Goal: Task Accomplishment & Management: Use online tool/utility

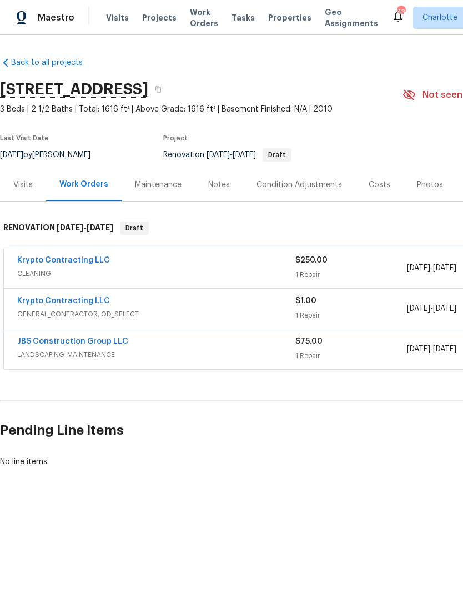
click at [329, 189] on div "Condition Adjustments" at bounding box center [300, 184] width 86 height 11
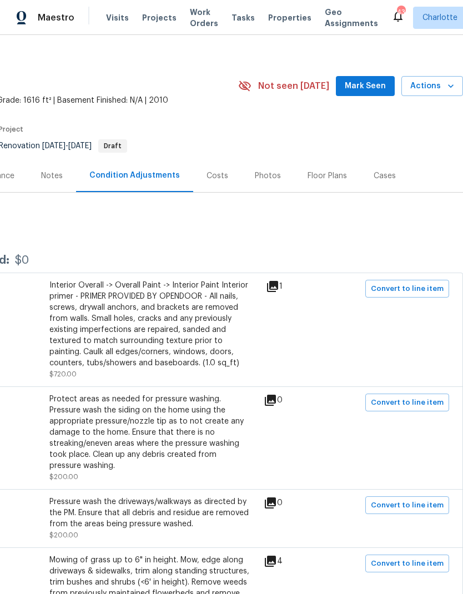
scroll to position [8, 164]
click at [371, 88] on span "Mark Seen" at bounding box center [365, 87] width 41 height 14
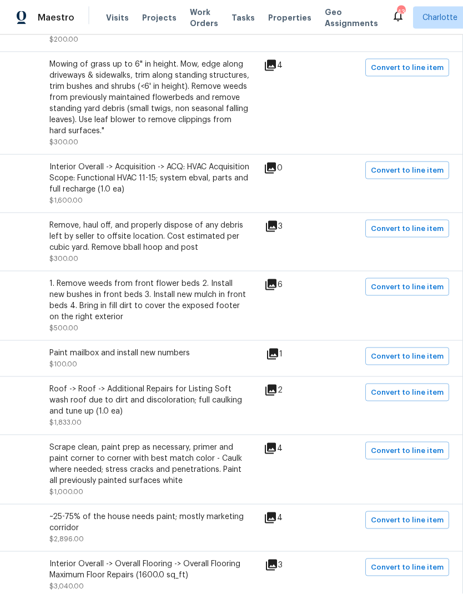
scroll to position [505, 164]
click at [425, 281] on span "Convert to line item" at bounding box center [407, 287] width 73 height 13
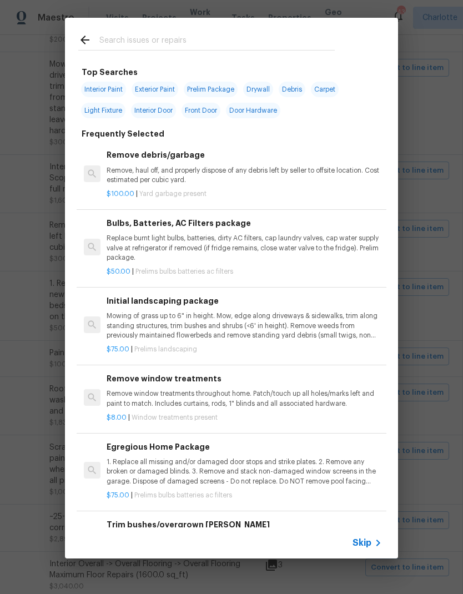
click at [255, 34] on input "text" at bounding box center [216, 41] width 235 height 17
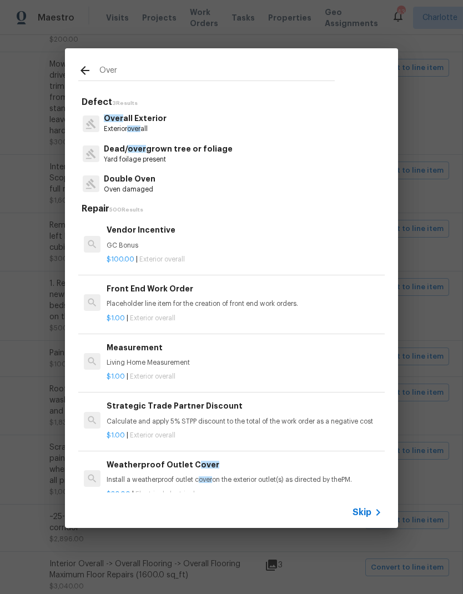
type input "Over"
click at [186, 122] on div "Over all Exterior Exterior over all" at bounding box center [231, 123] width 306 height 30
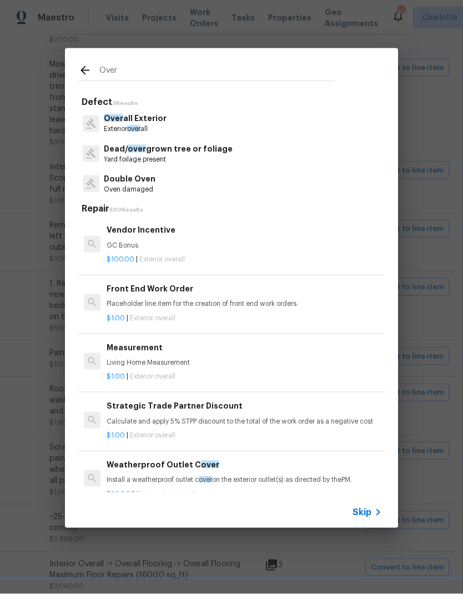
click at [155, 122] on p "Over all Exterior" at bounding box center [135, 119] width 63 height 12
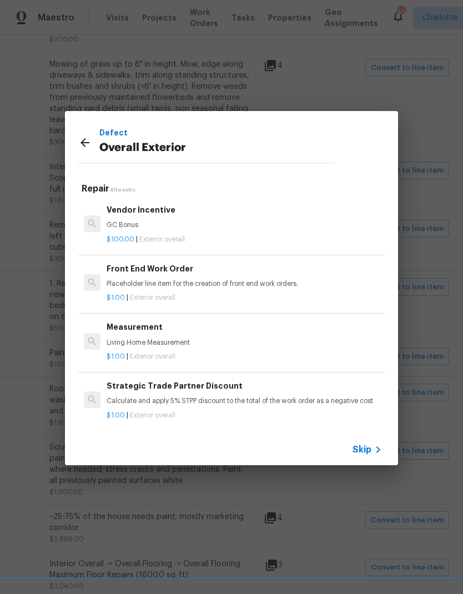
click at [89, 141] on icon at bounding box center [84, 142] width 13 height 13
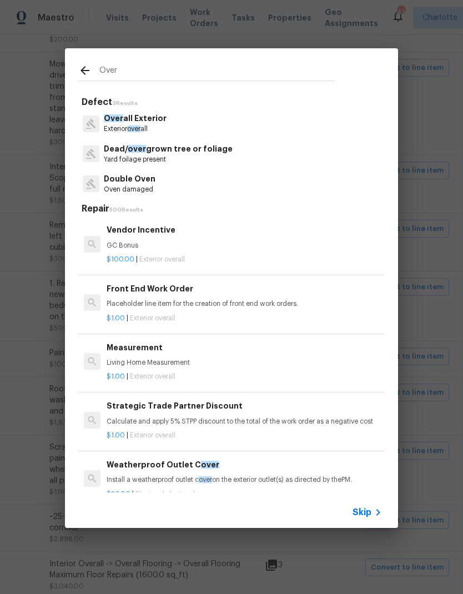
click at [174, 72] on input "Over" at bounding box center [216, 72] width 235 height 17
type input "O"
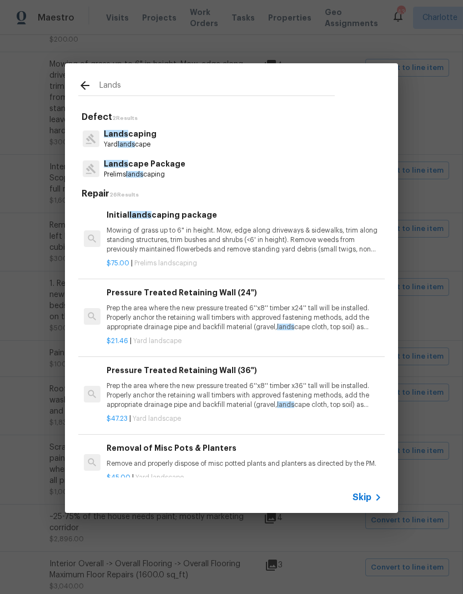
type input "Lands"
click at [218, 136] on div "Lands [GEOGRAPHIC_DATA] lands cape" at bounding box center [231, 139] width 306 height 30
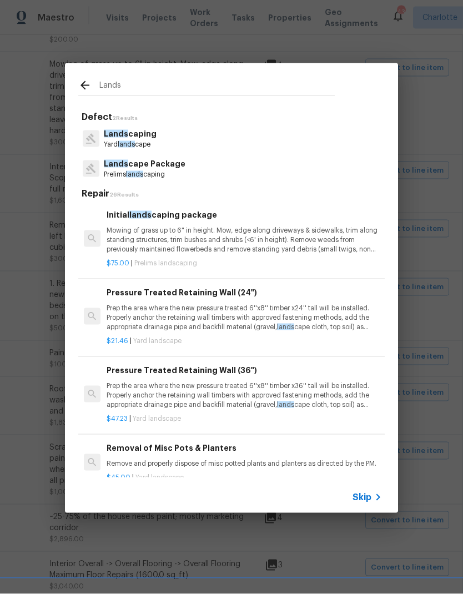
click at [146, 134] on p "Lands caping" at bounding box center [130, 134] width 53 height 12
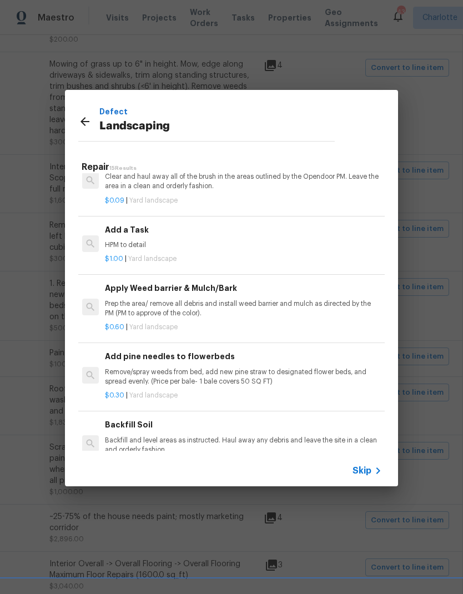
scroll to position [611, 2]
click at [295, 244] on p "HPM to detail" at bounding box center [242, 244] width 275 height 9
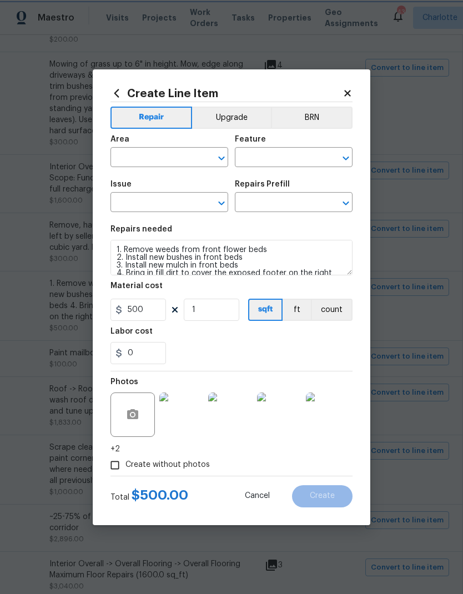
type input "Exterior Overall"
type input "Landscaping"
type input "Add a Task $1.00"
type textarea "HPM to detail"
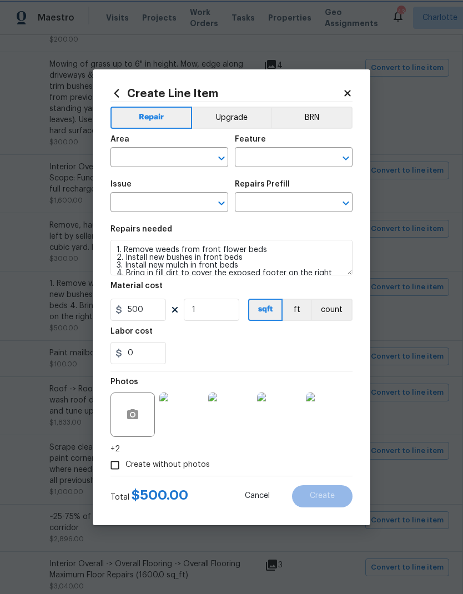
type input "1"
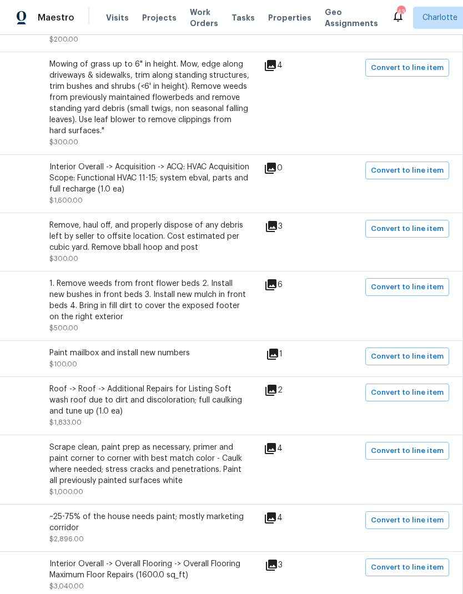
click at [418, 299] on div "Missing mulch Exterior Overall - Landscaping 1. Remove weeds from front flower …" at bounding box center [150, 306] width 600 height 56
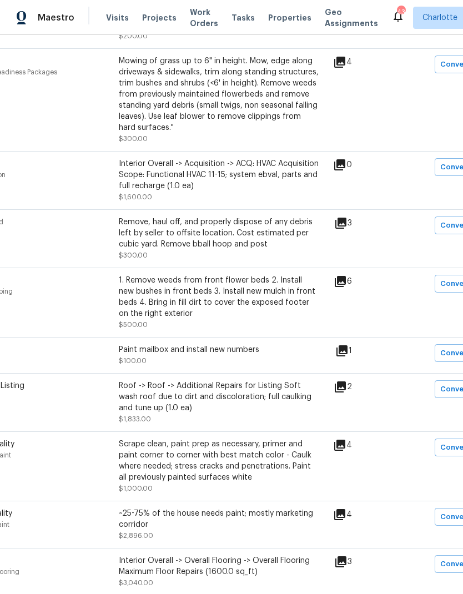
scroll to position [507, 95]
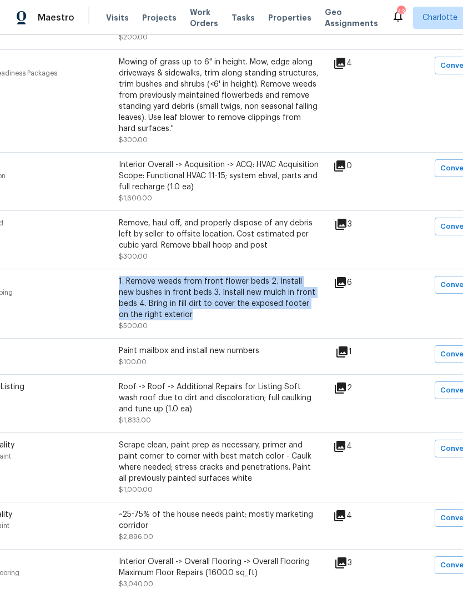
copy div "1. Remove weeds from front flower beds 2. Install new bushes in front beds 3. I…"
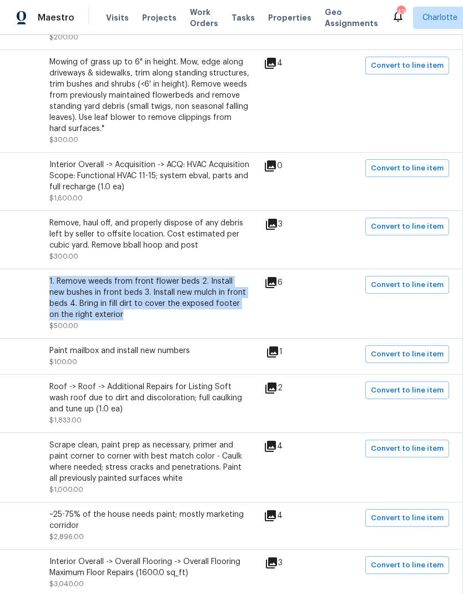
scroll to position [507, 164]
click at [424, 279] on span "Convert to line item" at bounding box center [407, 285] width 73 height 13
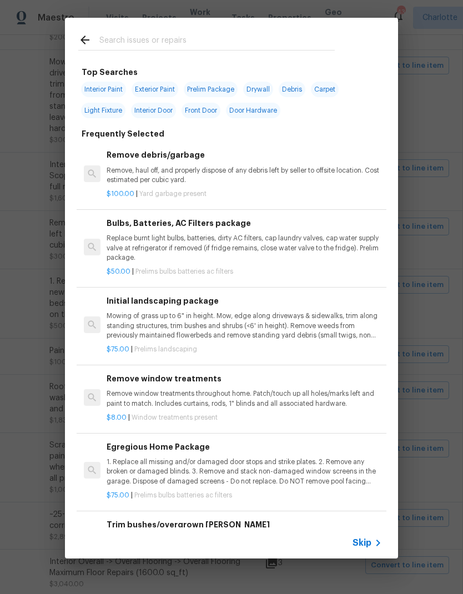
click at [220, 38] on input "text" at bounding box center [216, 41] width 235 height 17
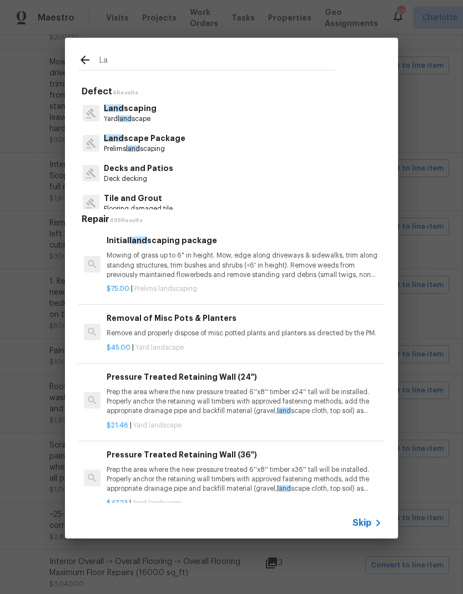
type input "L"
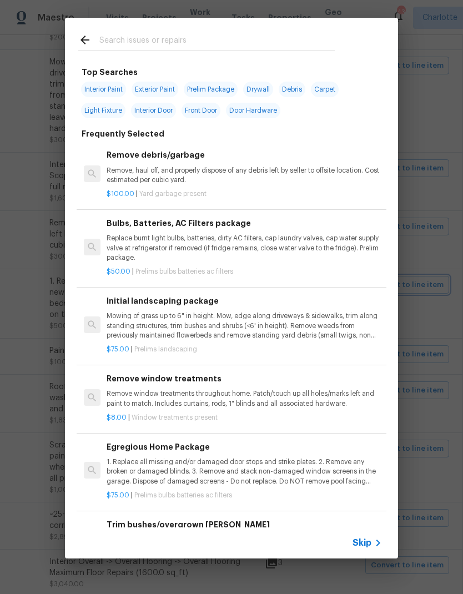
click at [435, 234] on div "Top Searches Interior Paint Exterior Paint Prelim Package Drywall Debris Carpet…" at bounding box center [231, 288] width 463 height 576
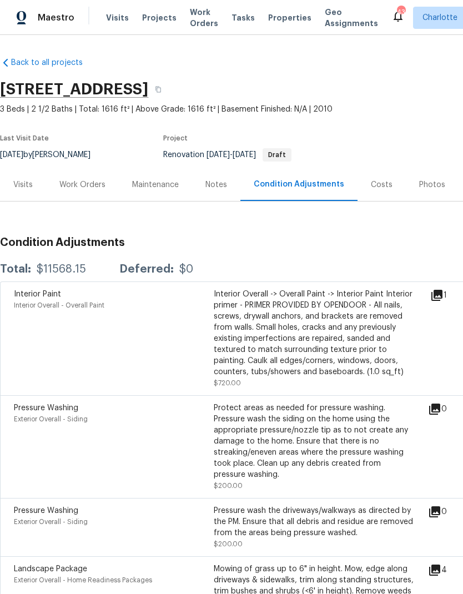
scroll to position [0, 0]
click at [88, 179] on div "Work Orders" at bounding box center [82, 184] width 46 height 11
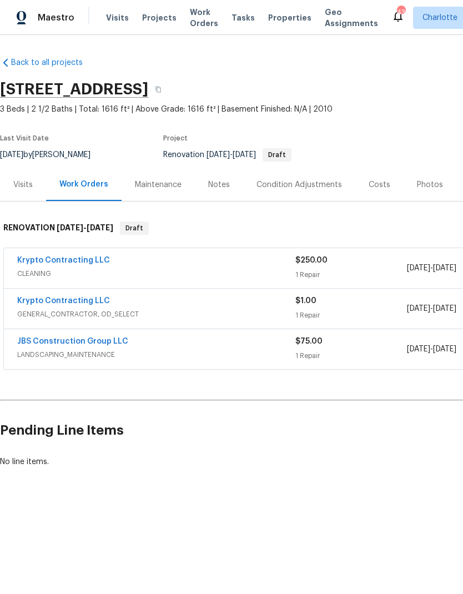
click at [93, 343] on link "JBS Construction Group LLC" at bounding box center [72, 342] width 111 height 8
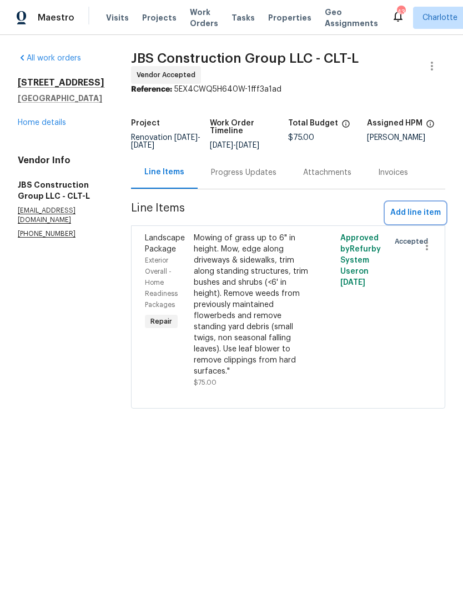
click at [426, 220] on span "Add line item" at bounding box center [415, 213] width 51 height 14
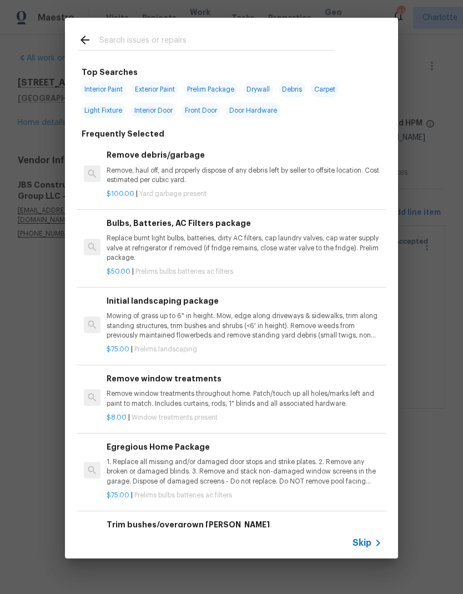
click at [187, 42] on input "text" at bounding box center [216, 41] width 235 height 17
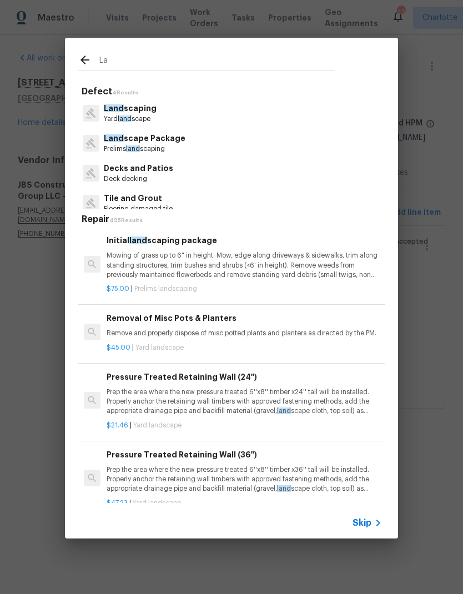
type input "L"
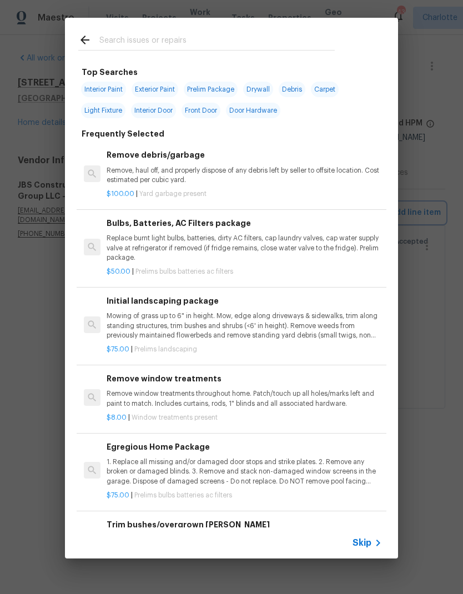
click at [438, 299] on div "Top Searches Interior Paint Exterior Paint Prelim Package Drywall Debris Carpet…" at bounding box center [231, 288] width 463 height 576
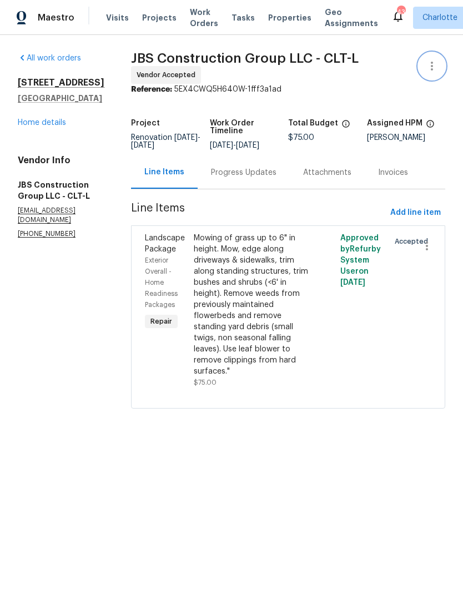
click at [435, 63] on icon "button" at bounding box center [431, 65] width 13 height 13
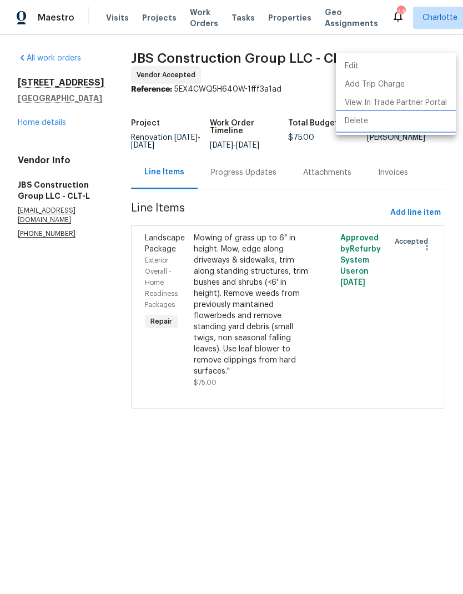
click at [401, 123] on li "Delete" at bounding box center [396, 121] width 120 height 18
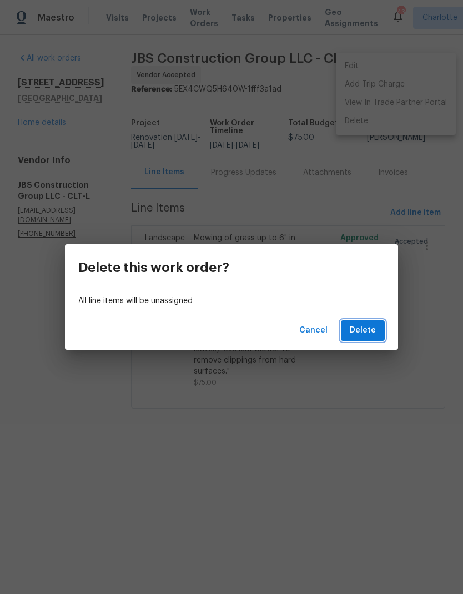
click at [370, 339] on button "Delete" at bounding box center [363, 330] width 44 height 21
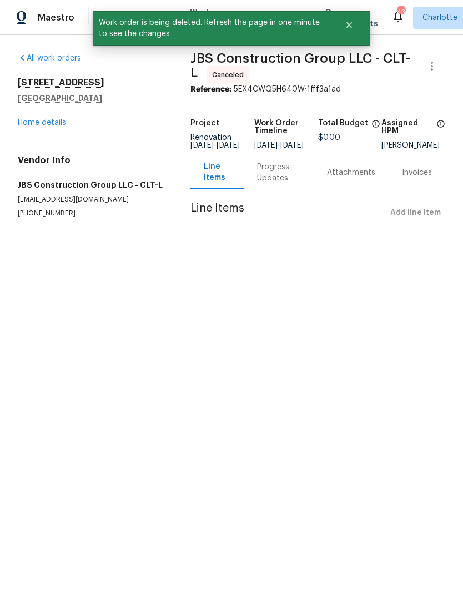
click at [28, 124] on link "Home details" at bounding box center [42, 123] width 48 height 8
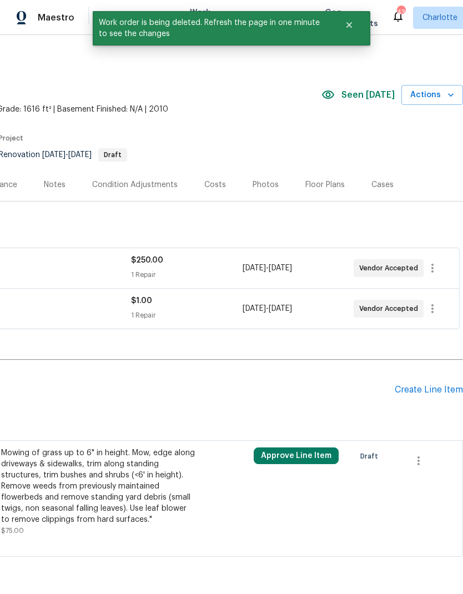
scroll to position [0, 164]
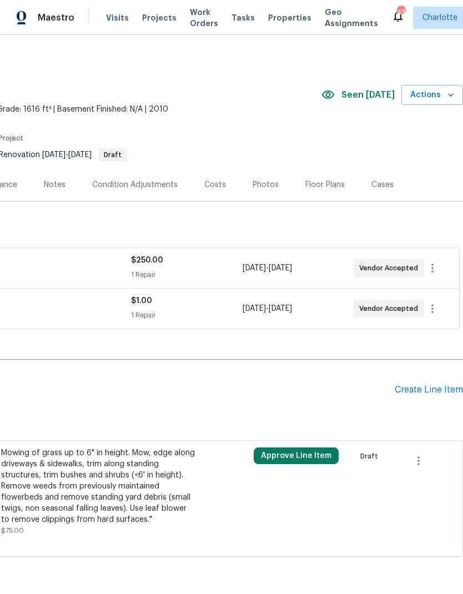
click at [153, 183] on div "Condition Adjustments" at bounding box center [135, 184] width 86 height 11
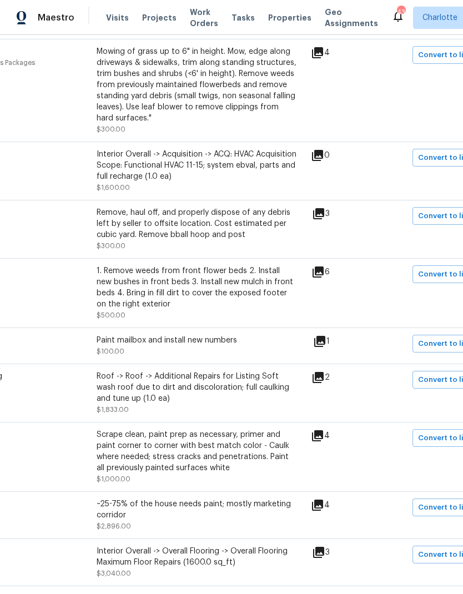
scroll to position [518, 118]
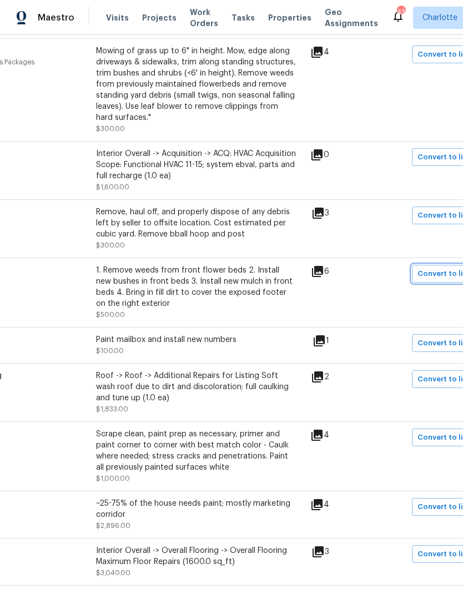
click at [444, 277] on span "Convert to line item" at bounding box center [454, 274] width 73 height 13
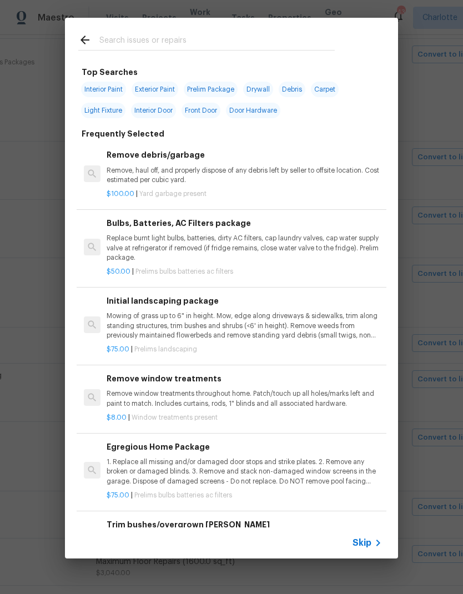
click at [202, 38] on input "text" at bounding box center [216, 41] width 235 height 17
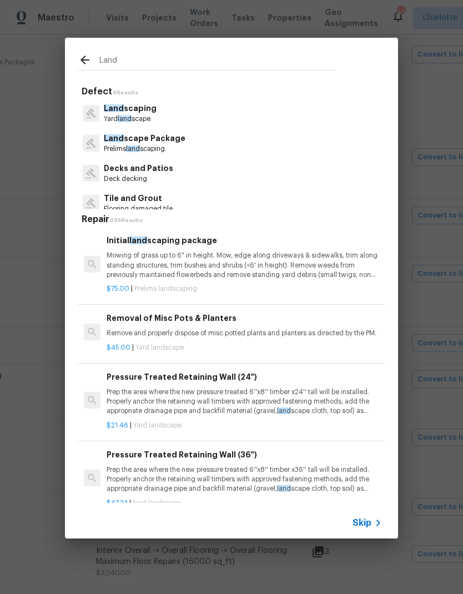
type input "Land"
click at [166, 108] on div "Land scaping Yard land scape" at bounding box center [231, 113] width 306 height 30
click at [148, 115] on p "Yard land scape" at bounding box center [130, 118] width 53 height 9
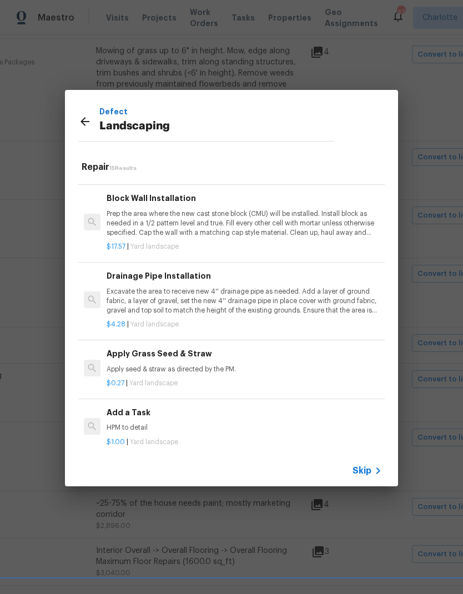
scroll to position [768, 0]
click at [190, 424] on p "HPM to detail" at bounding box center [244, 428] width 275 height 9
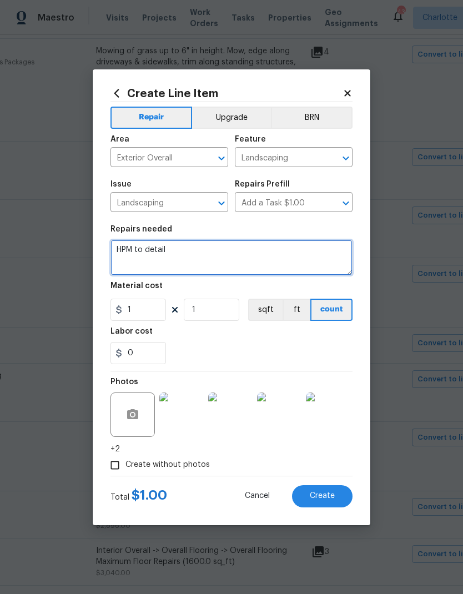
click at [183, 248] on textarea "HPM to detail" at bounding box center [231, 258] width 242 height 36
type textarea "H"
click at [164, 255] on textarea at bounding box center [231, 258] width 242 height 36
paste textarea "1. Remove weeds from front flower beds 2. Install new bushes in front beds 3. I…"
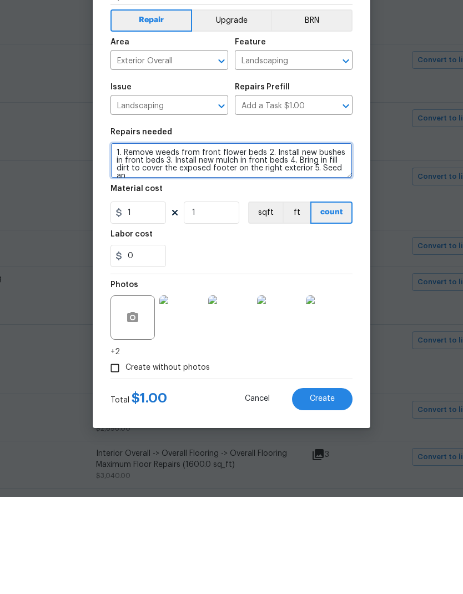
scroll to position [3, 0]
type textarea "1. Remove weeds from front flower beds 2. Install new bushes in front beds 3. I…"
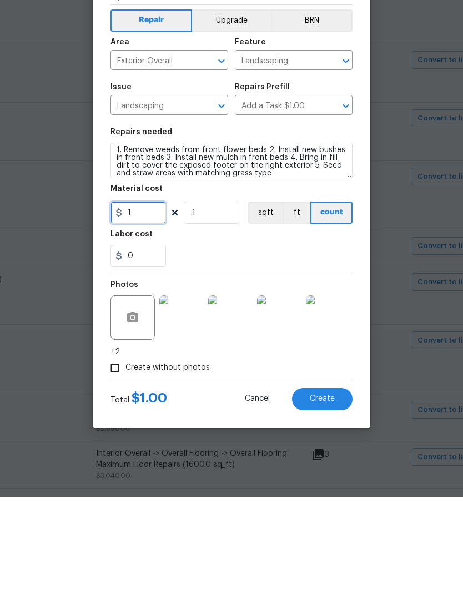
click at [157, 299] on input "1" at bounding box center [138, 310] width 56 height 22
type input "75"
click at [220, 299] on input "1" at bounding box center [212, 310] width 56 height 22
type input "5"
click at [310, 342] on div "0" at bounding box center [231, 353] width 242 height 22
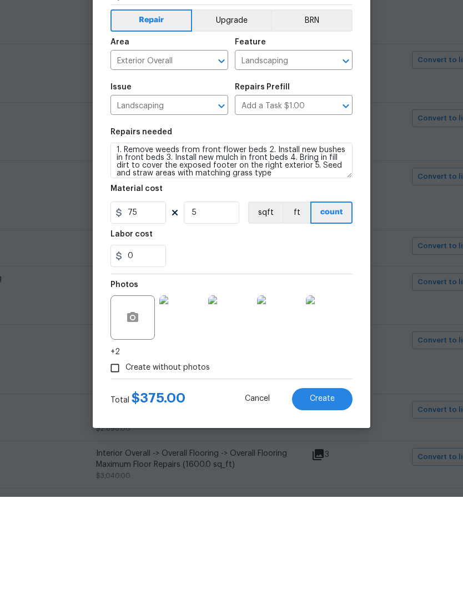
scroll to position [44, 0]
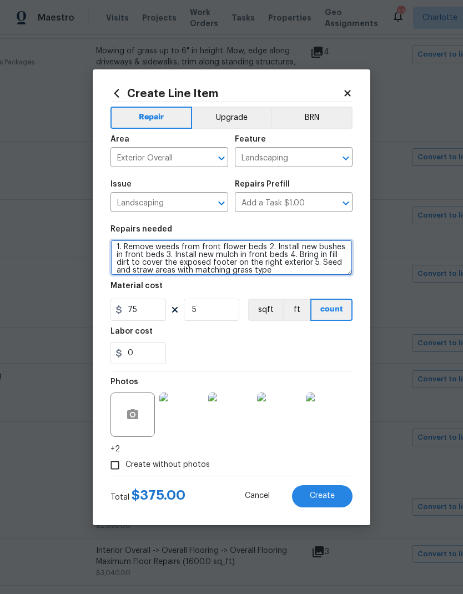
click at [214, 252] on textarea "1. Remove weeds from front flower beds 2. Install new bushes in front beds 3. I…" at bounding box center [231, 258] width 242 height 36
type textarea "1. Remove weeds from front flower beds 2. Install new bushes in front beds 3. I…"
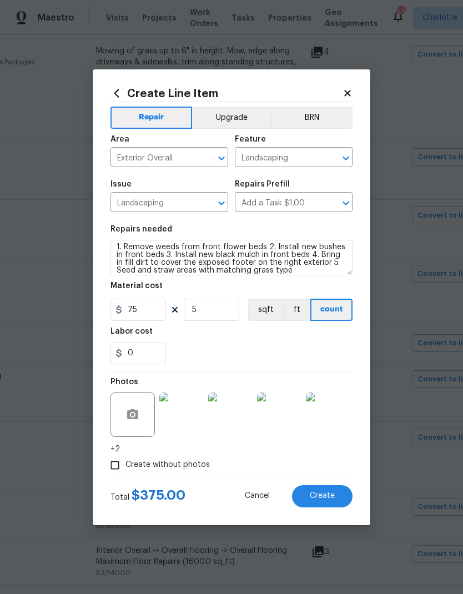
click at [262, 351] on div "0" at bounding box center [231, 353] width 242 height 22
click at [335, 499] on button "Create" at bounding box center [322, 496] width 61 height 22
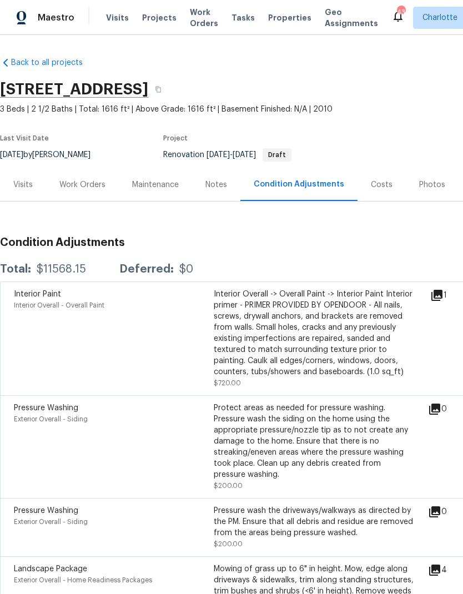
scroll to position [0, 0]
click at [74, 179] on div "Work Orders" at bounding box center [82, 184] width 46 height 11
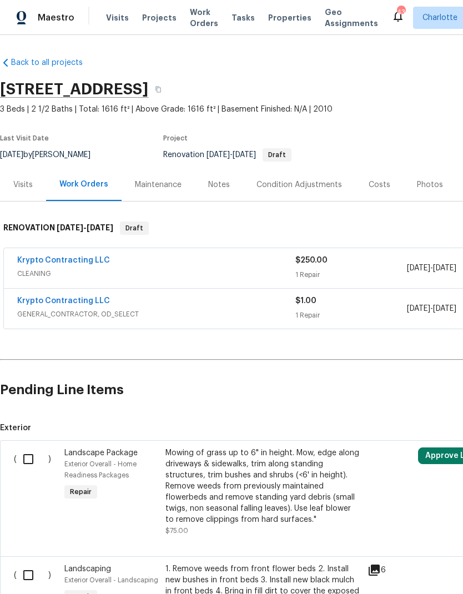
click at [33, 456] on input "checkbox" at bounding box center [33, 459] width 32 height 23
checkbox input "true"
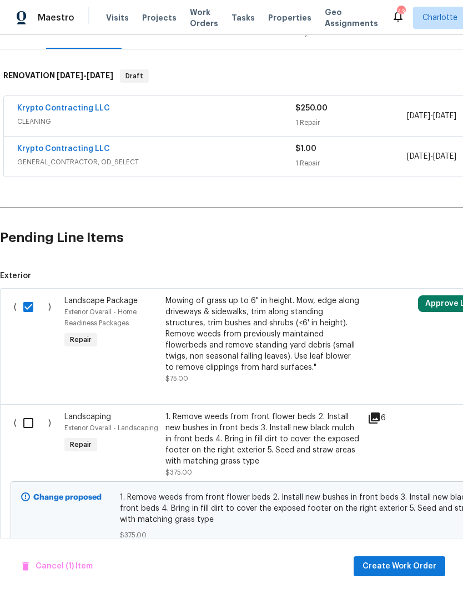
scroll to position [152, 0]
click at [29, 424] on input "checkbox" at bounding box center [33, 423] width 32 height 23
checkbox input "true"
click at [406, 574] on button "Create Work Order" at bounding box center [400, 566] width 92 height 21
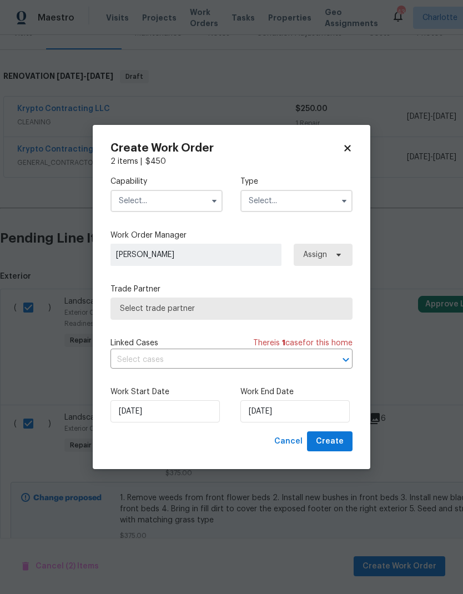
click at [194, 190] on input "text" at bounding box center [166, 201] width 112 height 22
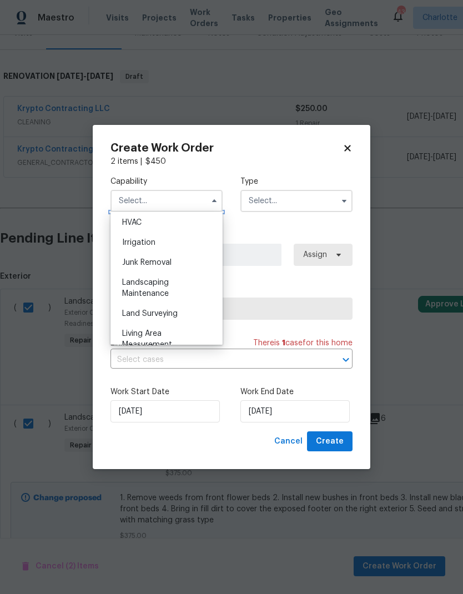
scroll to position [677, 0]
click at [188, 282] on div "Landscaping Maintenance" at bounding box center [166, 283] width 107 height 31
type input "Landscaping Maintenance"
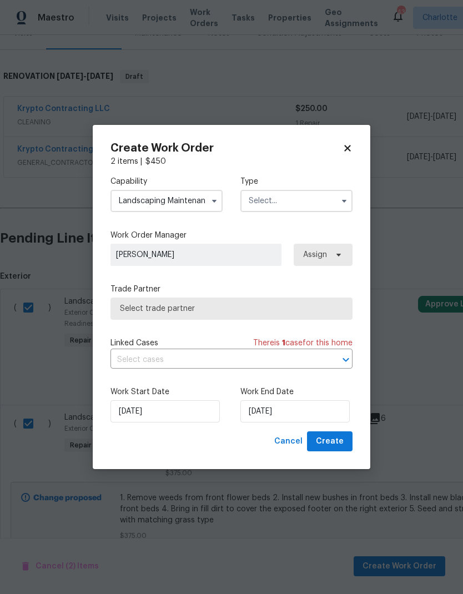
click at [313, 201] on input "text" at bounding box center [296, 201] width 112 height 22
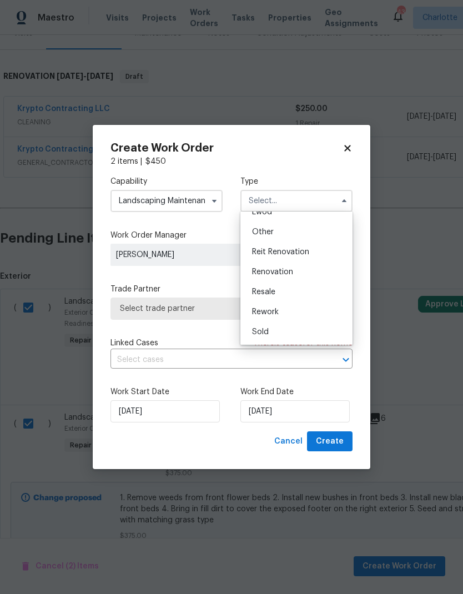
scroll to position [132, 0]
click at [311, 274] on div "Renovation" at bounding box center [296, 272] width 107 height 20
type input "Renovation"
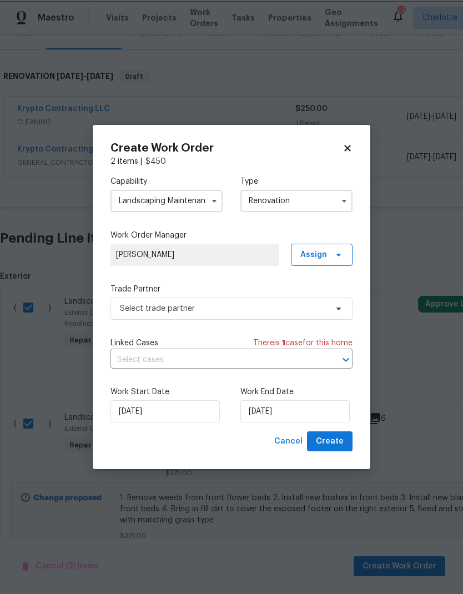
scroll to position [0, 0]
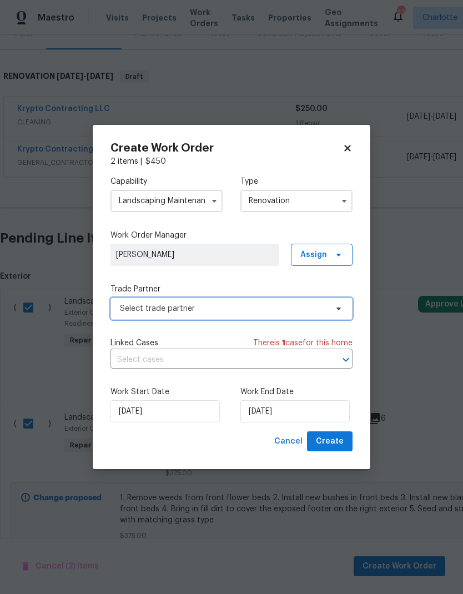
click at [344, 316] on span "Select trade partner" at bounding box center [231, 309] width 242 height 22
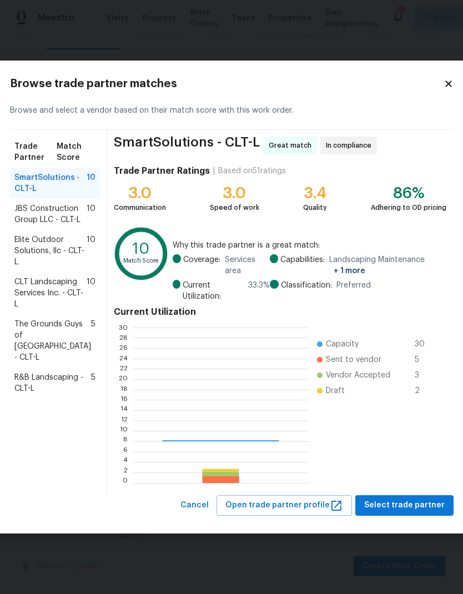
scroll to position [155, 174]
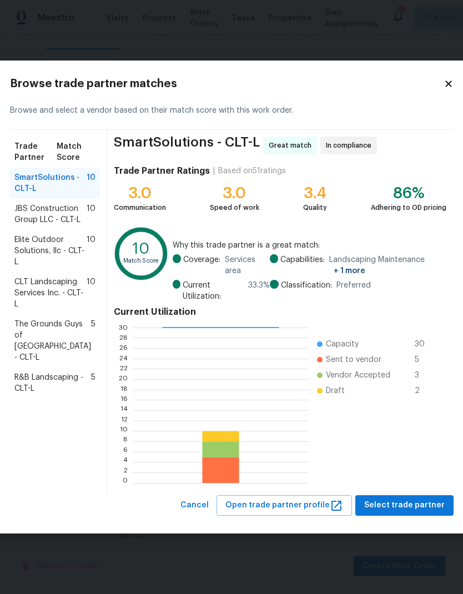
click at [78, 223] on span "JBS Construction Group LLC - CLT-L" at bounding box center [50, 214] width 72 height 22
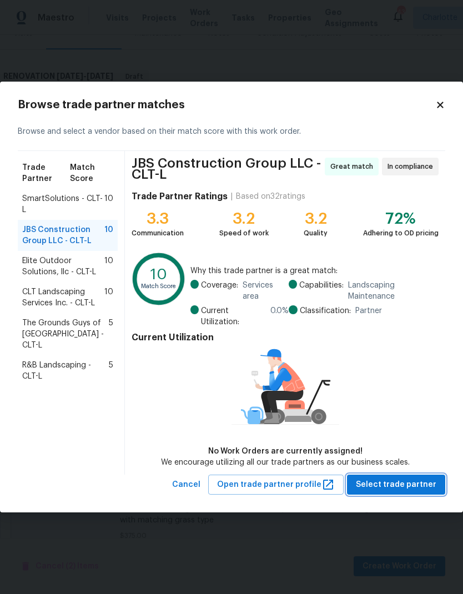
click at [416, 491] on button "Select trade partner" at bounding box center [396, 485] width 98 height 21
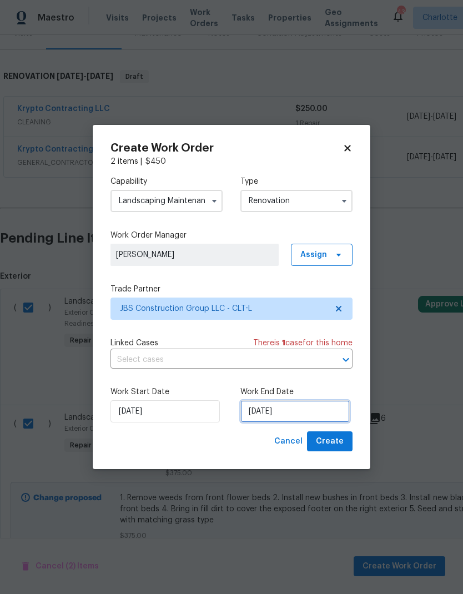
click at [307, 419] on input "[DATE]" at bounding box center [294, 411] width 109 height 22
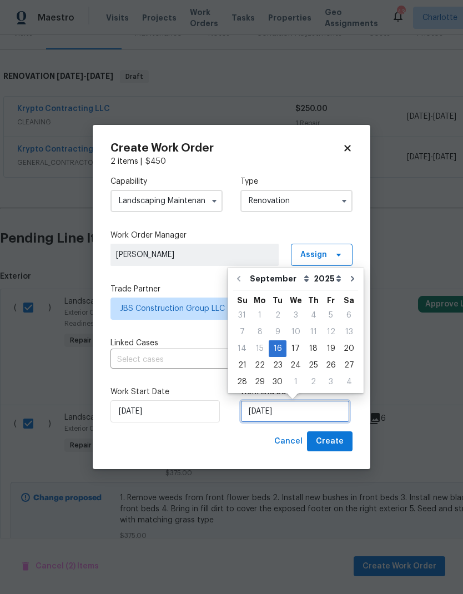
scroll to position [4, 0]
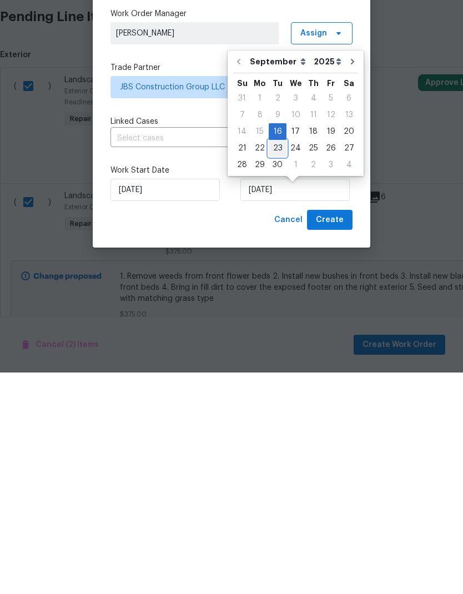
click at [277, 362] on div "23" at bounding box center [278, 370] width 18 height 16
type input "[DATE]"
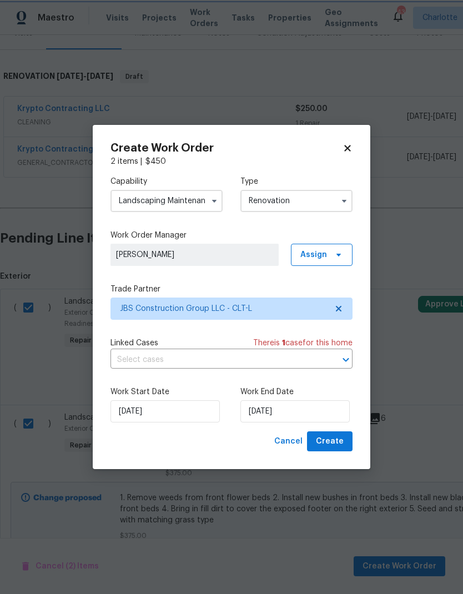
click at [339, 449] on button "Create" at bounding box center [330, 441] width 46 height 21
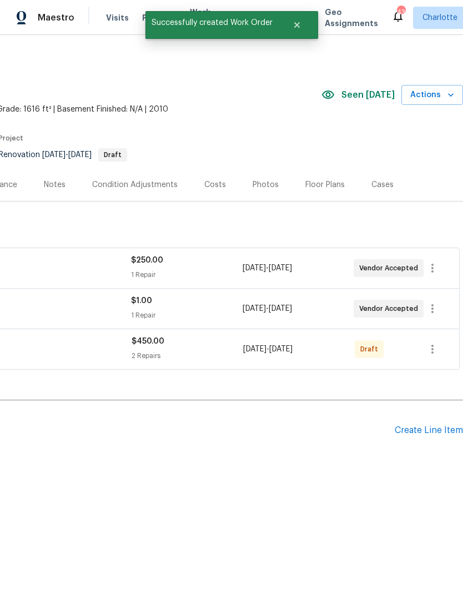
scroll to position [0, 164]
click at [430, 348] on icon "button" at bounding box center [432, 349] width 13 height 13
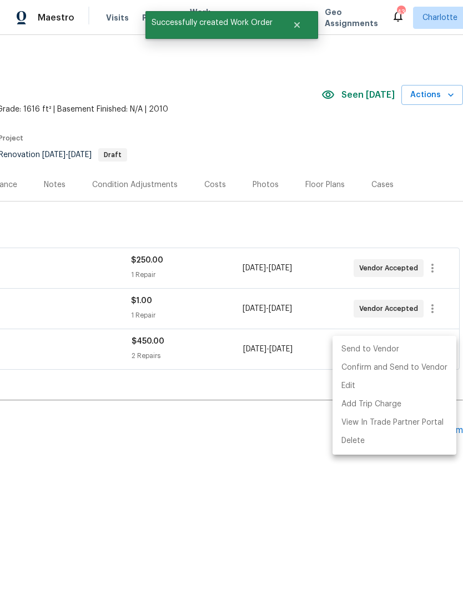
click at [395, 348] on li "Send to Vendor" at bounding box center [395, 349] width 124 height 18
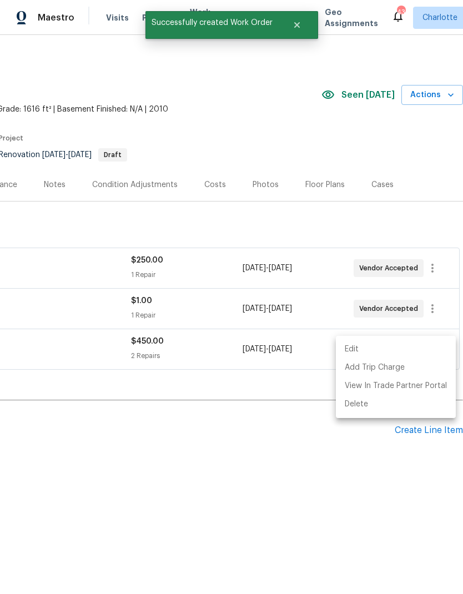
click at [294, 502] on div at bounding box center [231, 297] width 463 height 594
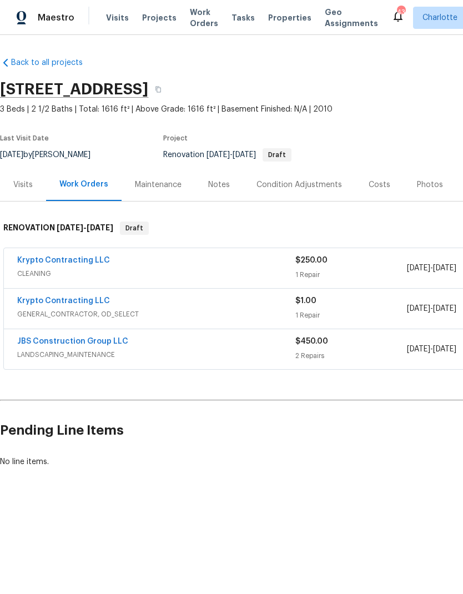
scroll to position [0, 0]
click at [310, 185] on div "Condition Adjustments" at bounding box center [300, 184] width 86 height 11
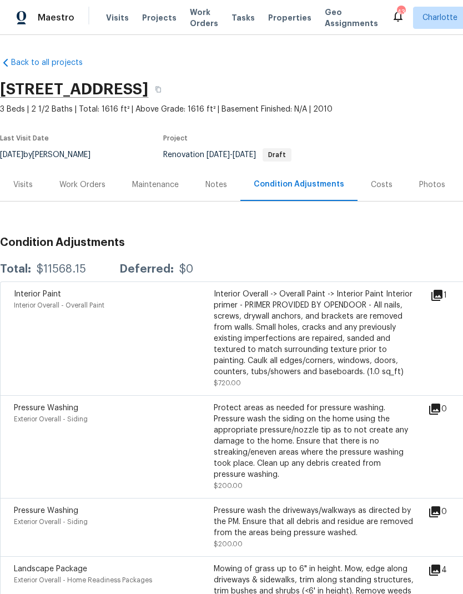
click at [91, 195] on div "Work Orders" at bounding box center [82, 184] width 73 height 33
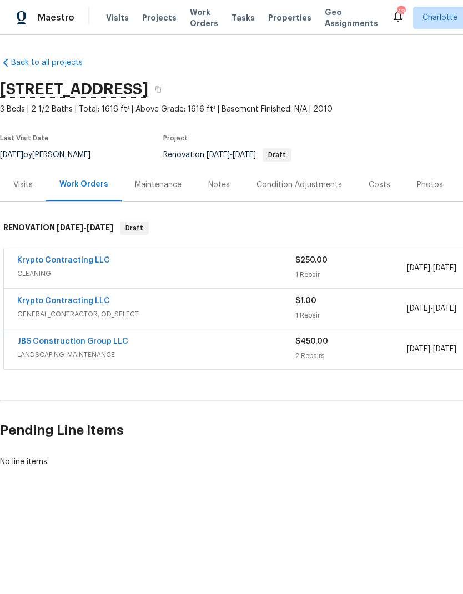
click at [27, 338] on link "JBS Construction Group LLC" at bounding box center [72, 342] width 111 height 8
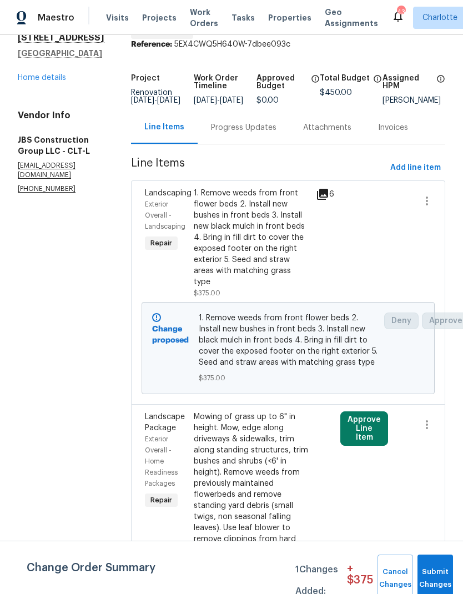
scroll to position [44, 0]
click at [185, 210] on span "Exterior Overall - Landscaping" at bounding box center [165, 216] width 41 height 29
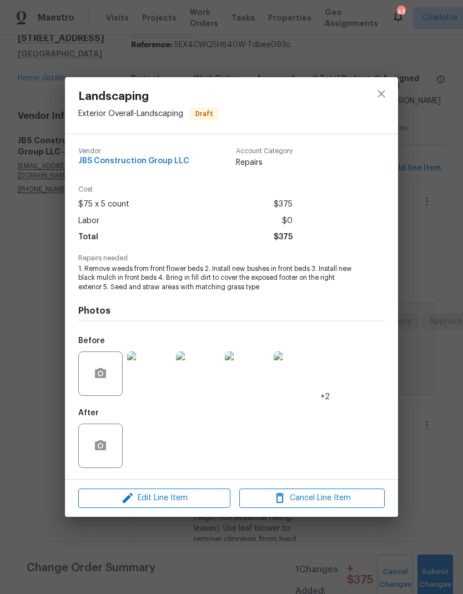
click at [172, 507] on button "Edit Line Item" at bounding box center [154, 498] width 152 height 19
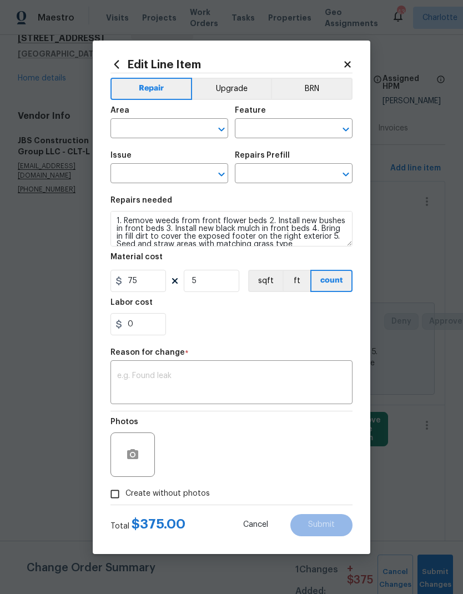
type input "Exterior Overall"
type input "Landscaping"
type input "Add a Task $1.00"
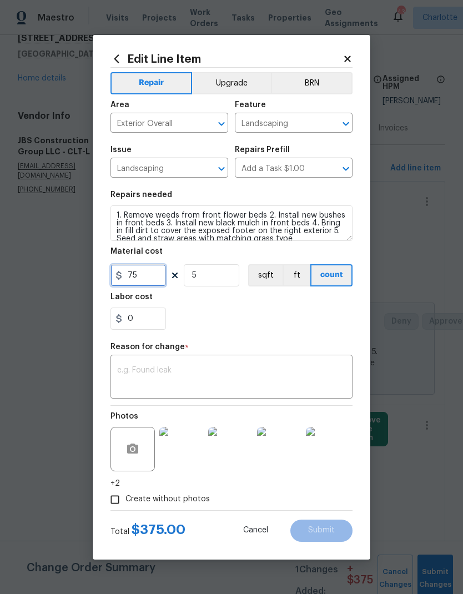
click at [157, 274] on input "75" at bounding box center [138, 275] width 56 height 22
type input "100"
click at [311, 329] on div "0" at bounding box center [231, 319] width 242 height 22
click at [283, 372] on textarea at bounding box center [231, 377] width 229 height 23
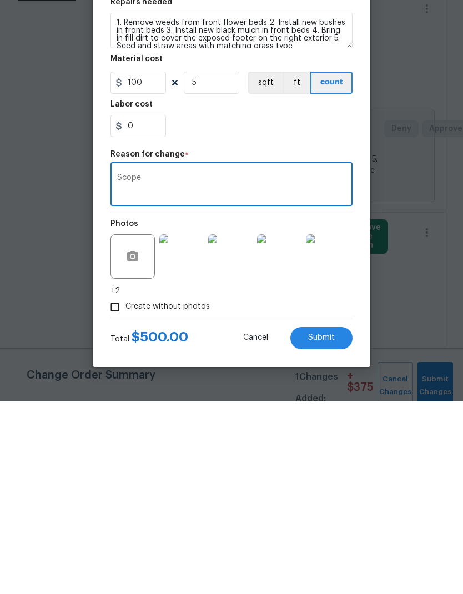
type textarea "Scope"
click at [338, 520] on button "Submit" at bounding box center [321, 531] width 62 height 22
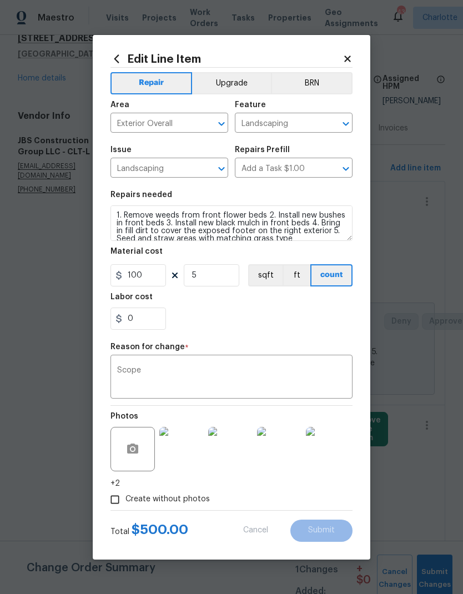
type input "75"
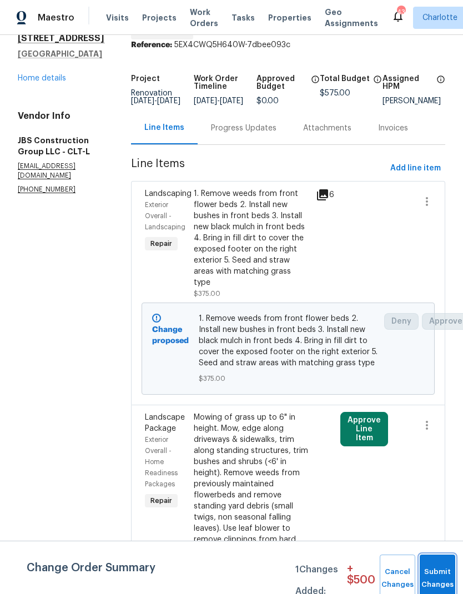
click at [441, 569] on button "Submit Changes" at bounding box center [438, 579] width 36 height 48
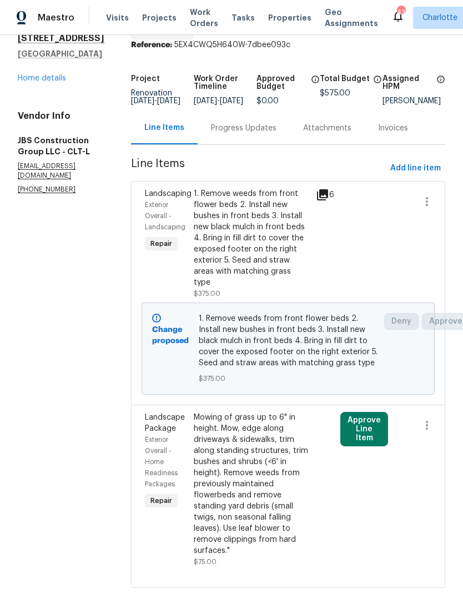
scroll to position [0, 0]
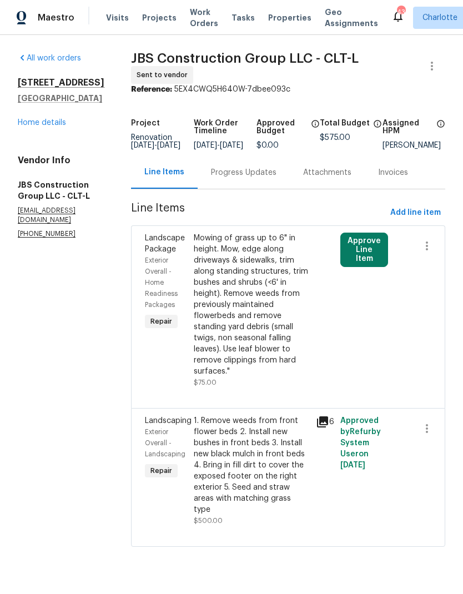
click at [33, 125] on link "Home details" at bounding box center [42, 123] width 48 height 8
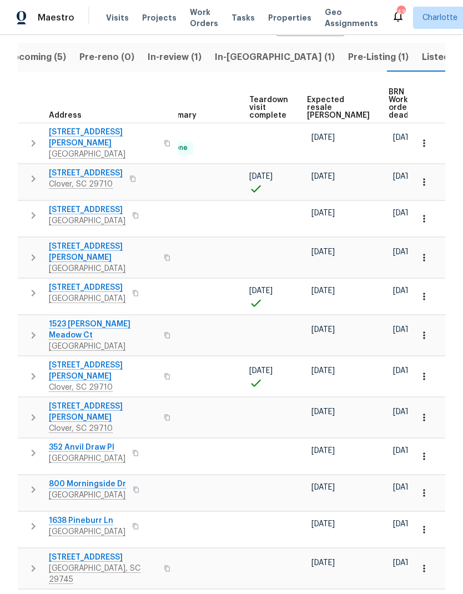
scroll to position [123, 0]
click at [328, 110] on span "Expected resale COE" at bounding box center [338, 108] width 63 height 23
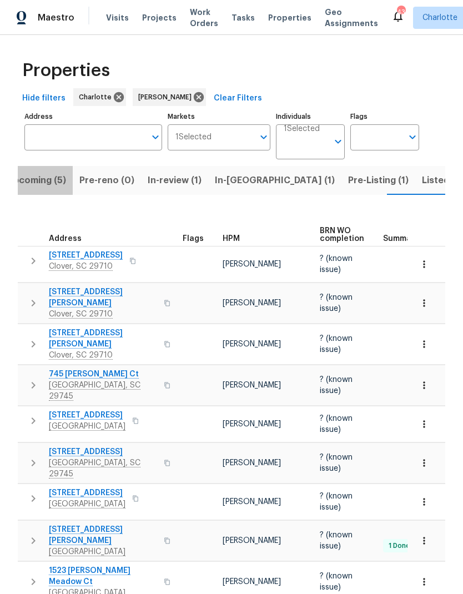
click at [57, 173] on span "Upcoming (5)" at bounding box center [36, 181] width 59 height 16
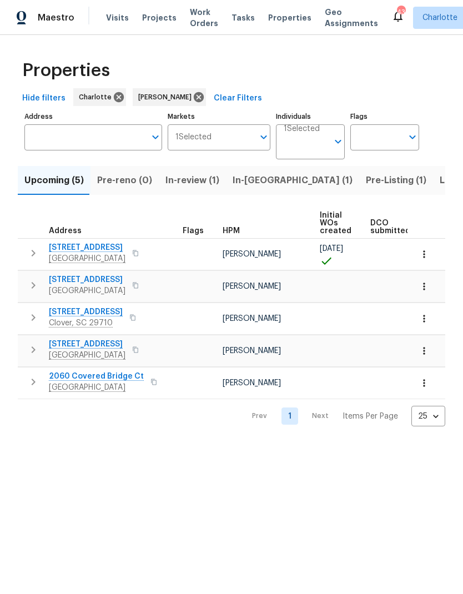
click at [427, 315] on icon "button" at bounding box center [424, 318] width 11 height 11
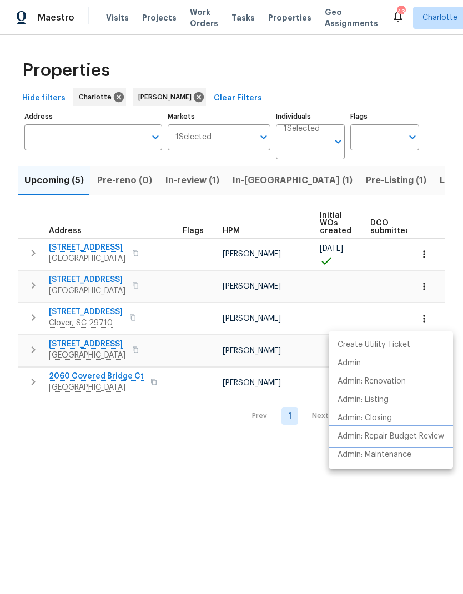
click at [420, 441] on p "Admin: Repair Budget Review" at bounding box center [391, 437] width 107 height 12
